Goal: Task Accomplishment & Management: Manage account settings

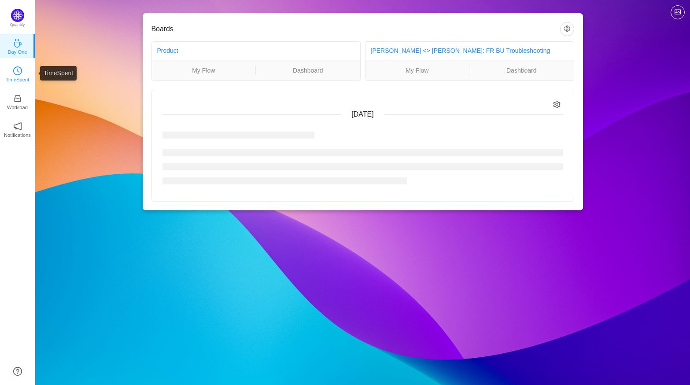
click at [14, 83] on p "TimeSpent" at bounding box center [18, 80] width 24 height 8
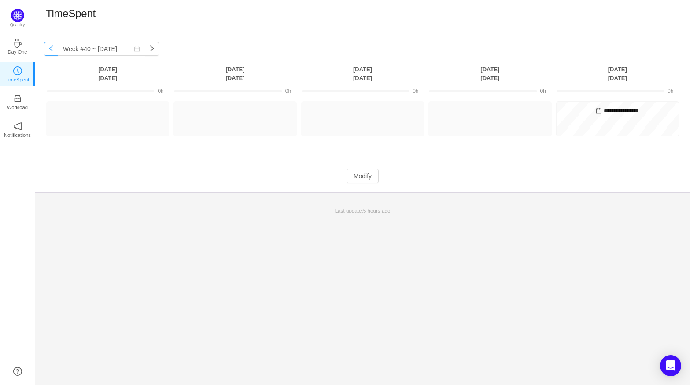
click at [46, 44] on button "button" at bounding box center [51, 49] width 14 height 14
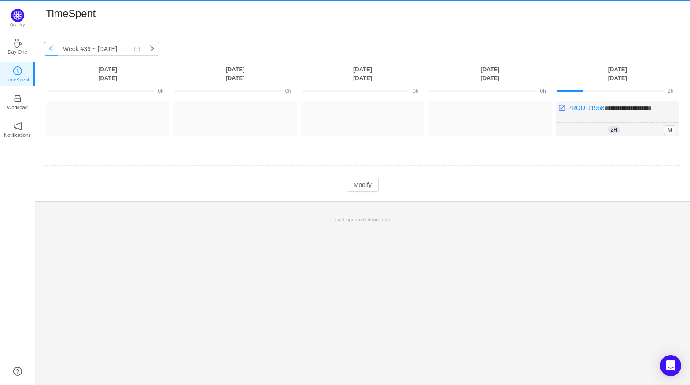
click at [46, 44] on button "button" at bounding box center [51, 49] width 14 height 14
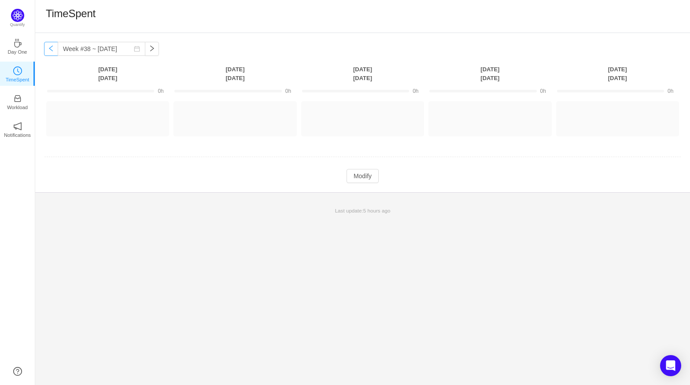
click at [46, 44] on button "button" at bounding box center [51, 49] width 14 height 14
type input "Week #36 ~ [DATE]"
click at [86, 116] on button "Log Time" at bounding box center [101, 115] width 49 height 14
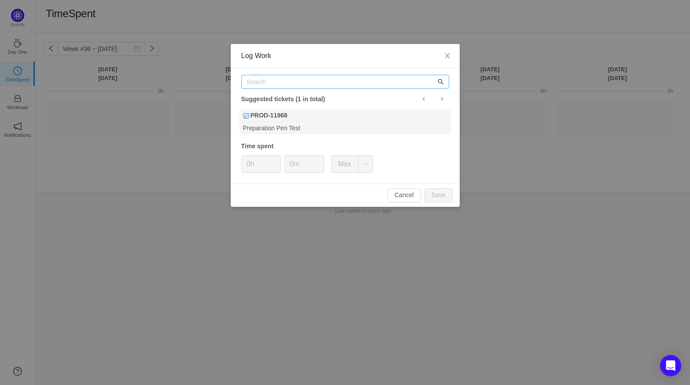
click at [438, 82] on icon "icon: search" at bounding box center [440, 82] width 6 height 6
click at [394, 84] on input "text" at bounding box center [345, 82] width 208 height 14
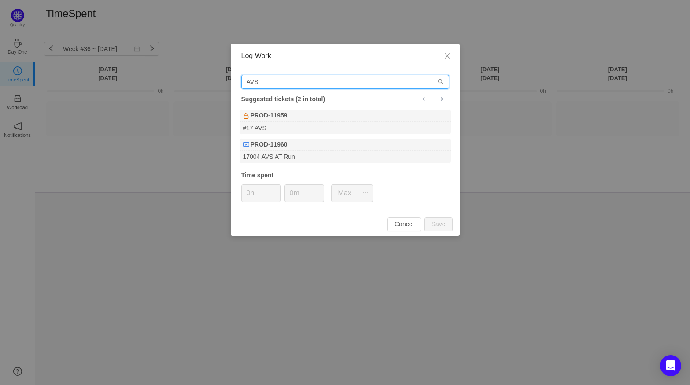
drag, startPoint x: 301, startPoint y: 86, endPoint x: 200, endPoint y: 79, distance: 101.0
click at [200, 79] on div "Log Work AVS Suggested tickets (2 in total) PROD-11959 #17 AVS PROD-11960 17004…" at bounding box center [345, 192] width 690 height 385
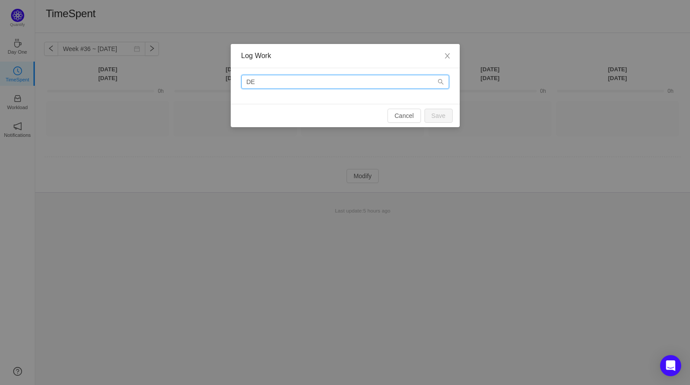
type input "D"
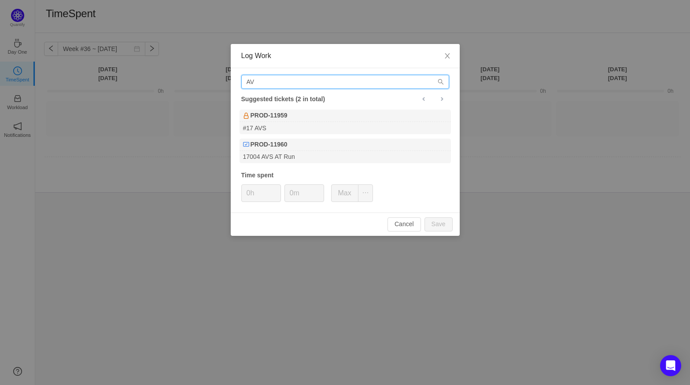
type input "A"
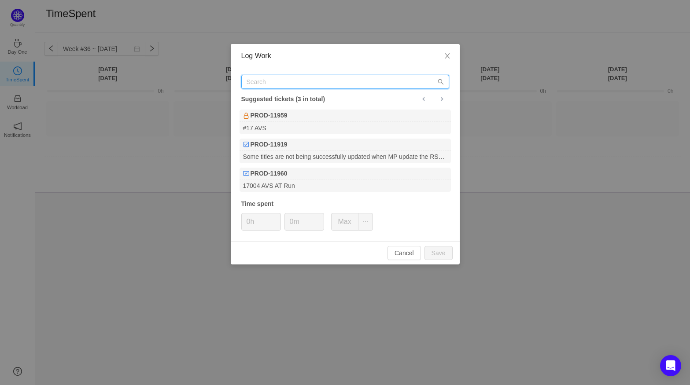
click at [285, 88] on input "text" at bounding box center [345, 82] width 208 height 14
click at [450, 56] on icon "icon: close" at bounding box center [447, 55] width 7 height 7
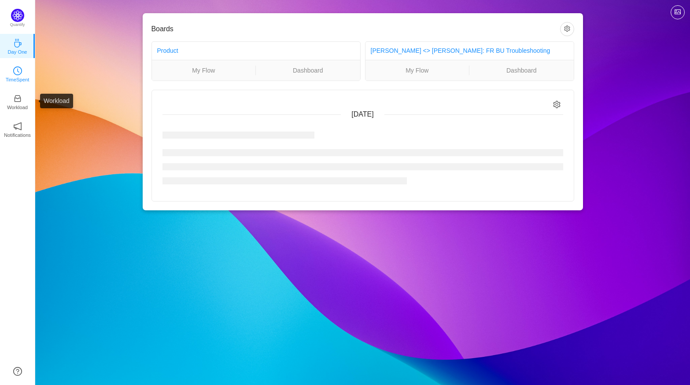
click at [18, 78] on p "TimeSpent" at bounding box center [18, 80] width 24 height 8
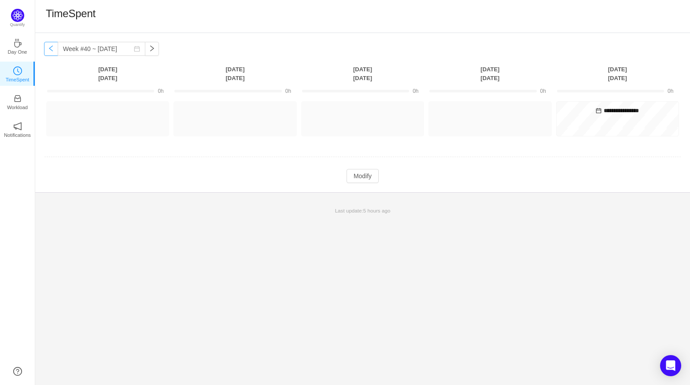
click at [49, 46] on button "button" at bounding box center [51, 49] width 14 height 14
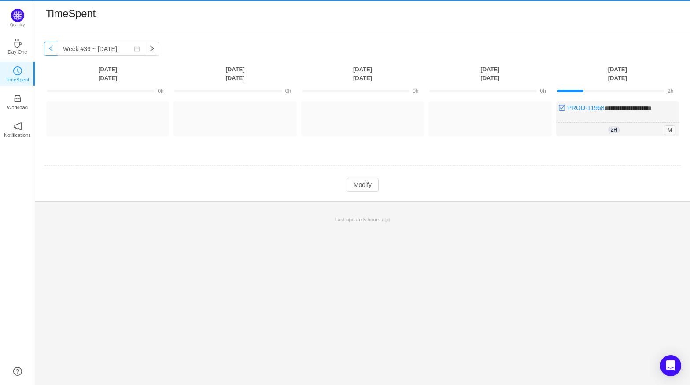
click at [49, 46] on button "button" at bounding box center [51, 49] width 14 height 14
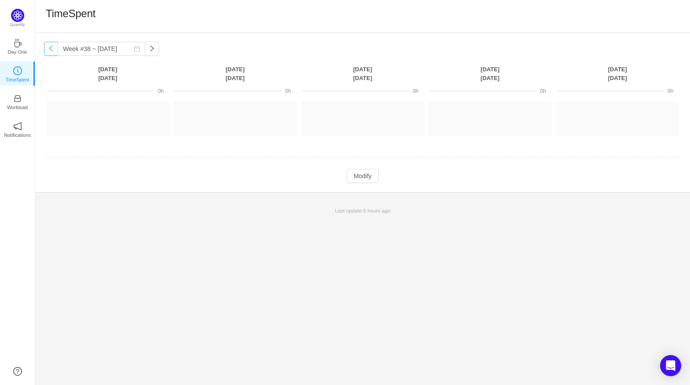
click at [49, 46] on button "button" at bounding box center [51, 49] width 14 height 14
type input "Week #36 ~ [DATE]"
click at [97, 114] on button "Log Time" at bounding box center [101, 115] width 49 height 14
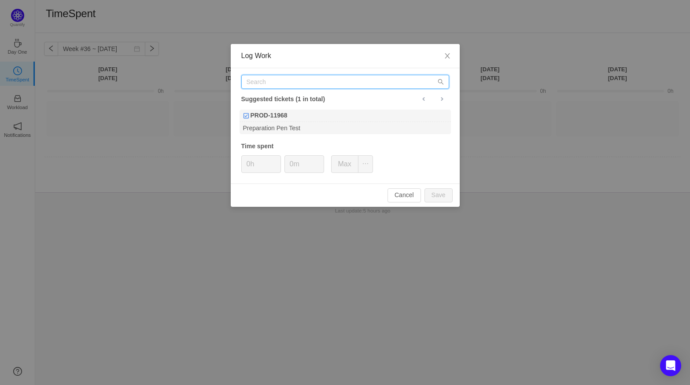
click at [302, 87] on input "text" at bounding box center [345, 82] width 208 height 14
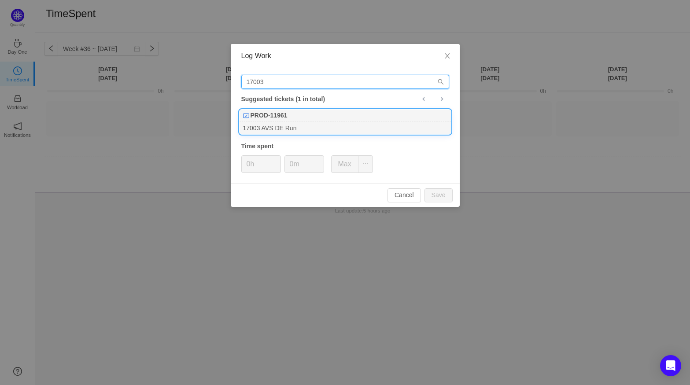
type input "17003"
click at [297, 112] on div "PROD-11961" at bounding box center [344, 116] width 211 height 12
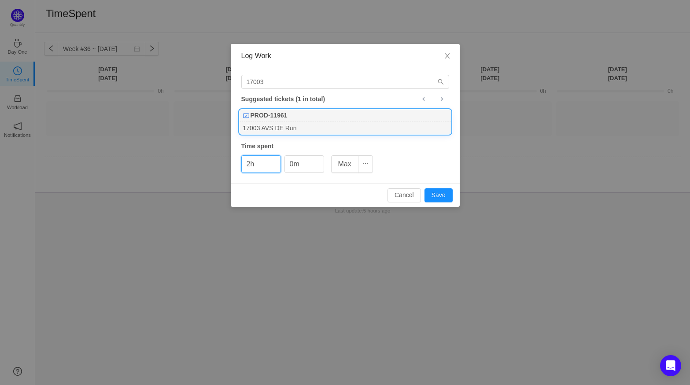
type input "2h"
click at [290, 186] on div "Cancel Save" at bounding box center [345, 195] width 229 height 23
click at [321, 161] on span "Increase Value" at bounding box center [318, 161] width 9 height 10
type input "30m"
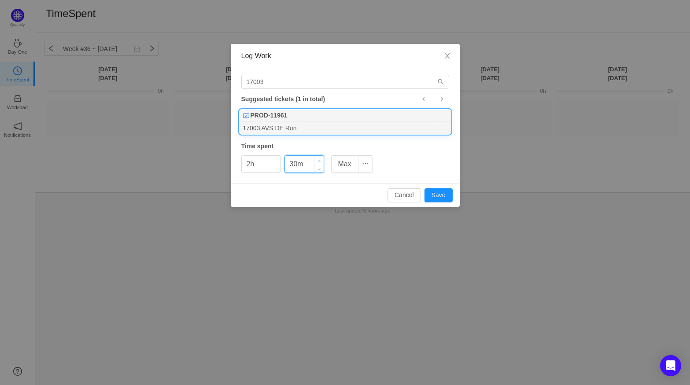
click at [321, 161] on span "Increase Value" at bounding box center [318, 161] width 9 height 10
click at [437, 191] on button "Save" at bounding box center [438, 195] width 28 height 14
type input "0h"
type input "0m"
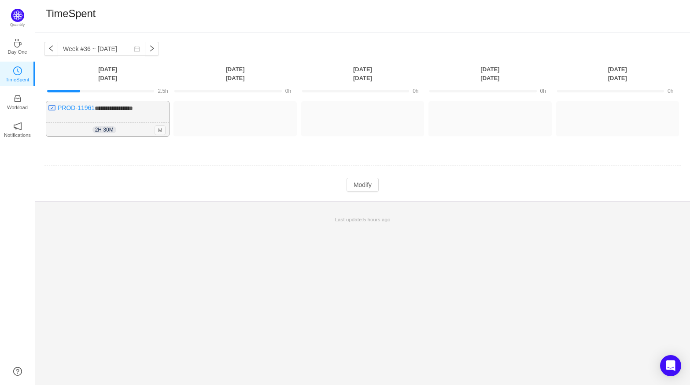
click at [163, 132] on span "M" at bounding box center [159, 130] width 11 height 10
click at [161, 129] on span "M" at bounding box center [159, 130] width 11 height 10
click at [129, 117] on div "**********" at bounding box center [107, 118] width 123 height 35
click at [95, 105] on span "**********" at bounding box center [114, 108] width 38 height 6
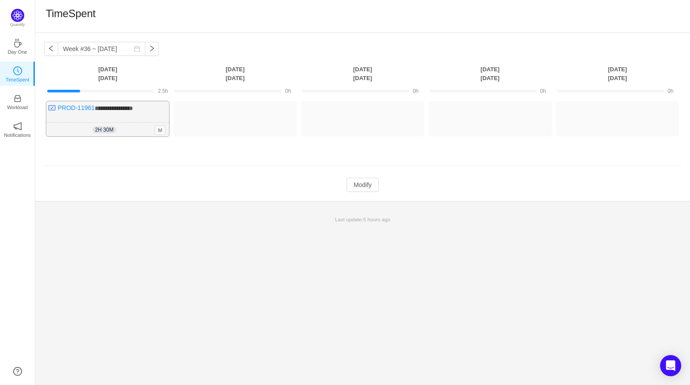
click at [80, 117] on div "**********" at bounding box center [107, 118] width 123 height 35
click at [80, 107] on link "PROD-11961" at bounding box center [76, 107] width 37 height 7
click at [367, 186] on button "Modify" at bounding box center [362, 185] width 32 height 14
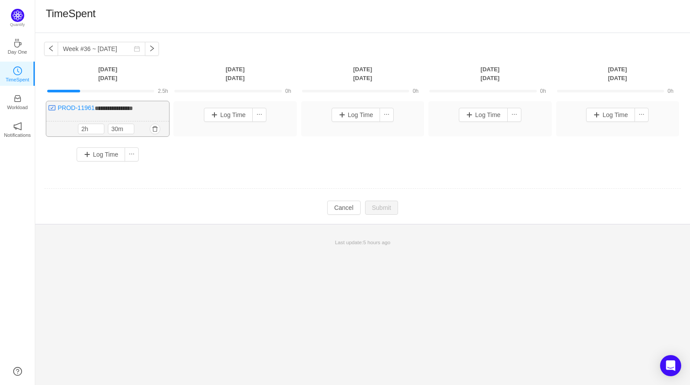
click at [142, 117] on div "**********" at bounding box center [107, 118] width 123 height 35
click at [73, 105] on link "PROD-11961" at bounding box center [76, 107] width 37 height 7
click at [68, 109] on link "PROD-11961" at bounding box center [76, 107] width 37 height 7
click at [151, 127] on button "button" at bounding box center [155, 129] width 11 height 11
click at [145, 168] on button "Yes" at bounding box center [144, 167] width 17 height 11
